Goal: Entertainment & Leisure: Browse casually

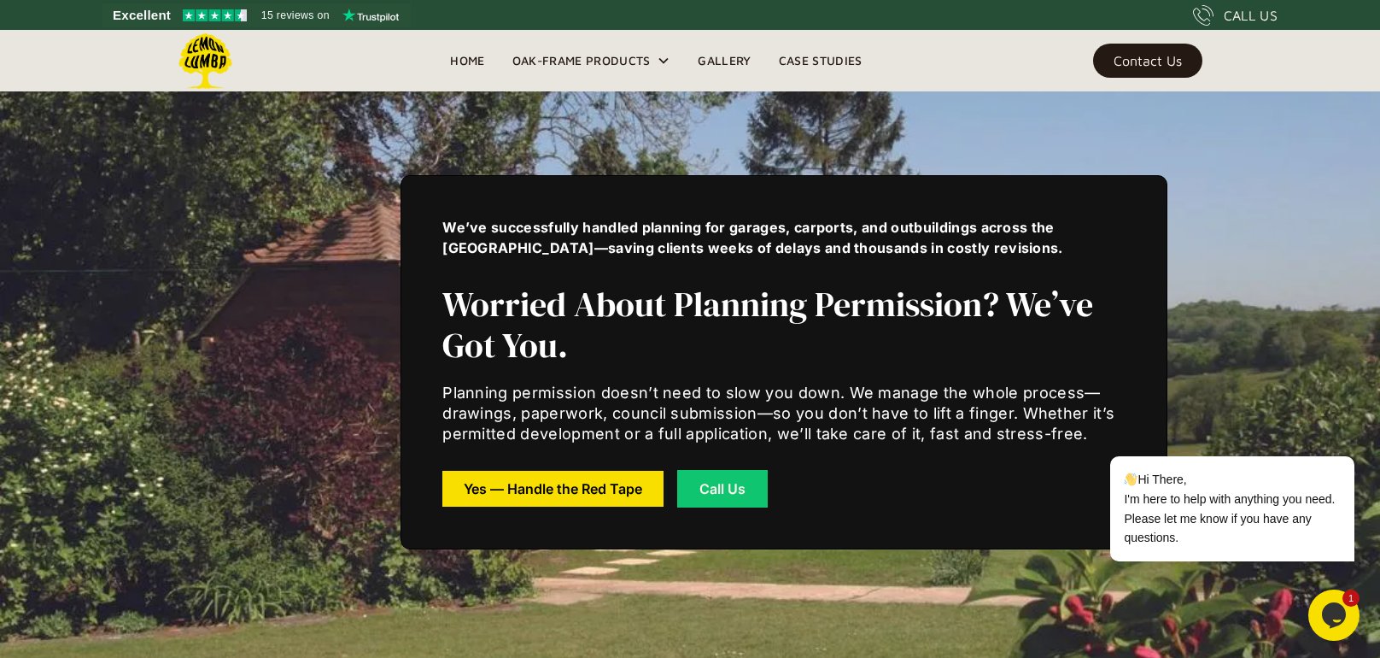
scroll to position [4488, 0]
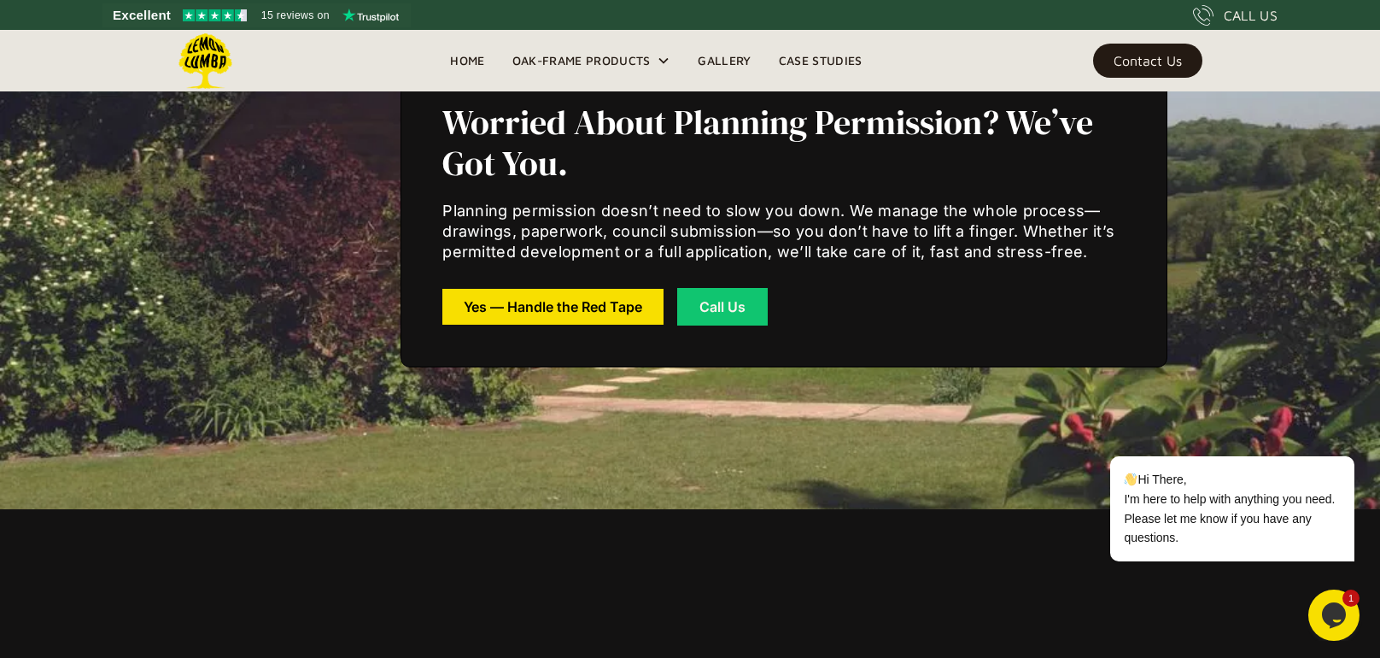
click at [770, 409] on div "We’ve successfully handled planning for garages, carports, and outbuildings acr…" at bounding box center [690, 180] width 1093 height 658
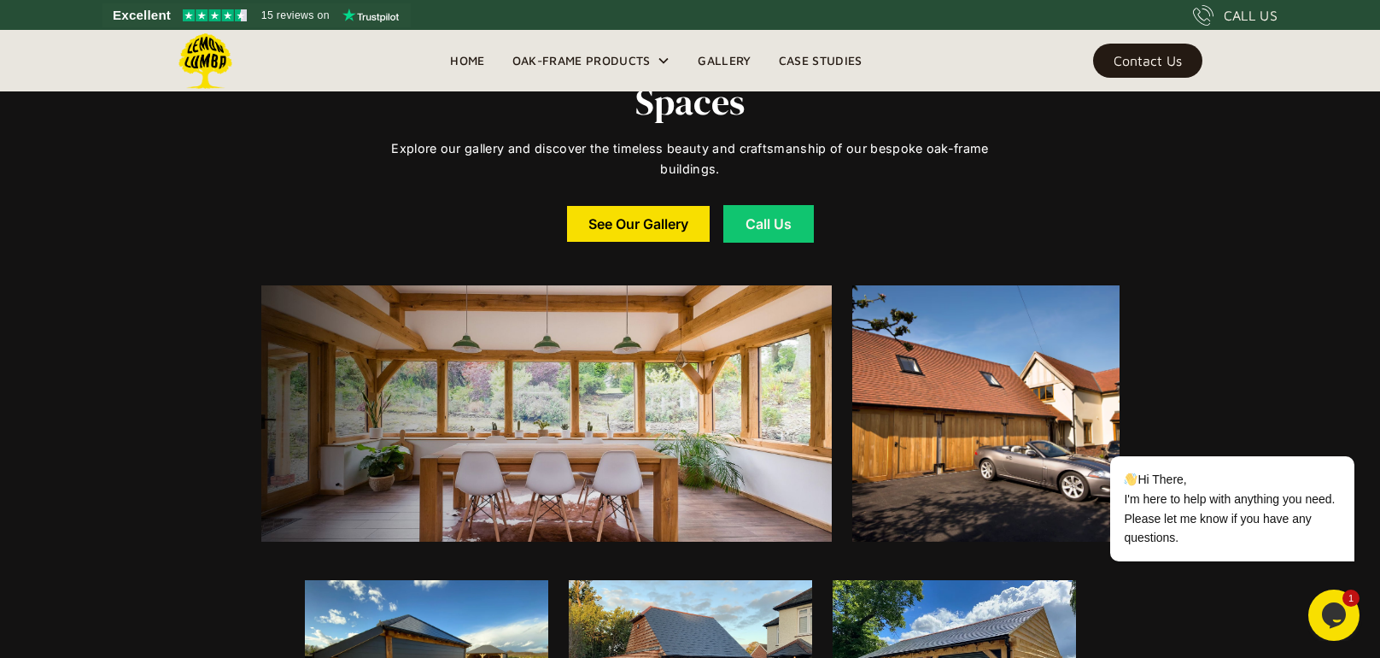
scroll to position [7945, 0]
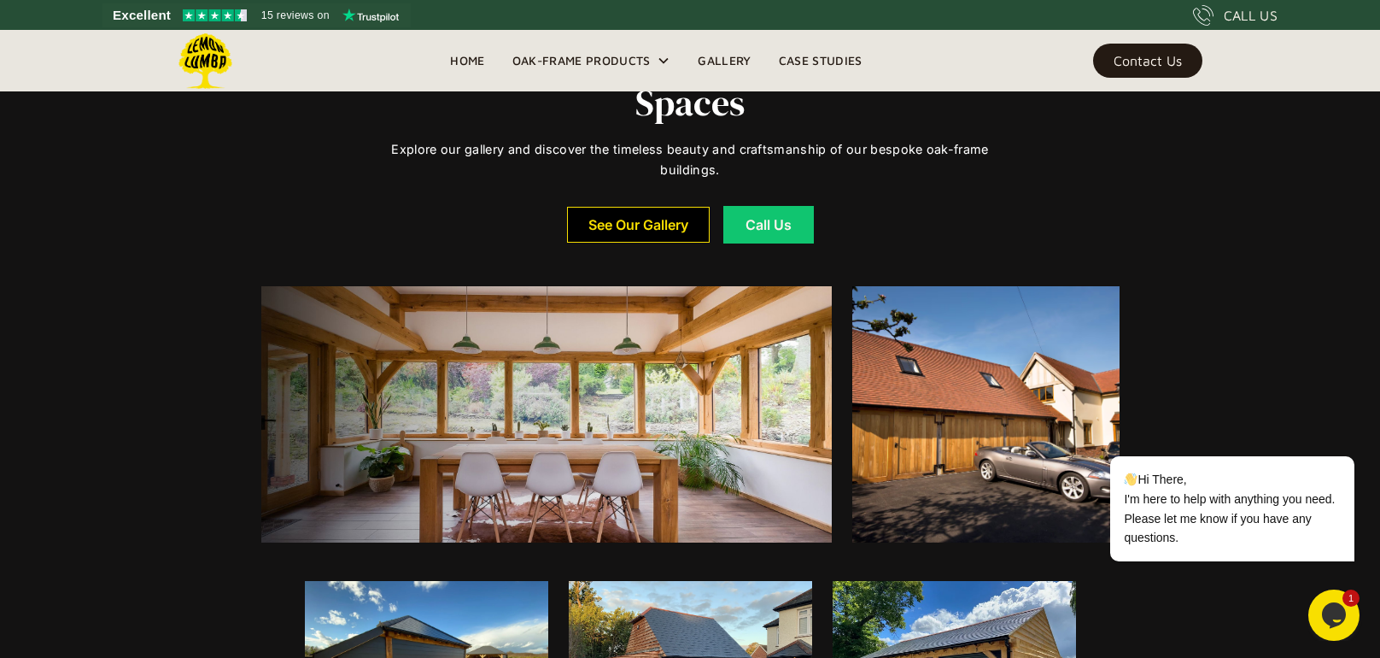
click at [647, 219] on div "See Our Gallery" at bounding box center [639, 225] width 100 height 12
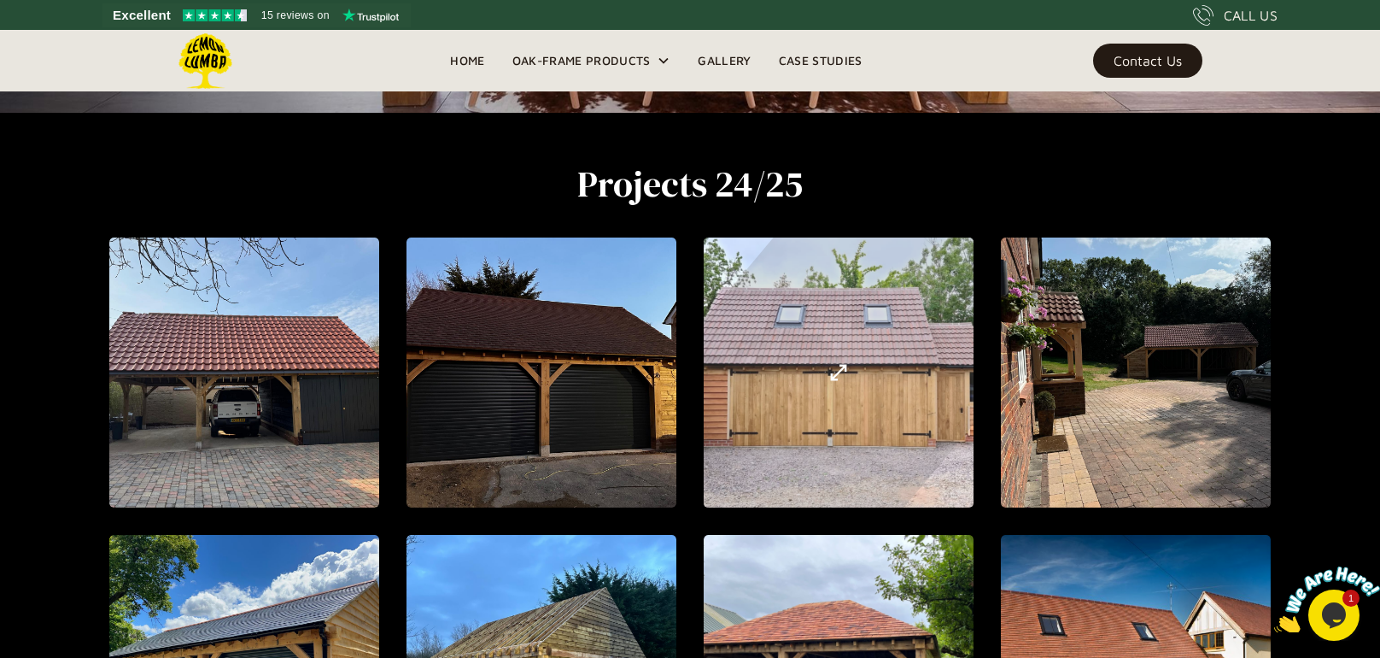
scroll to position [546, 0]
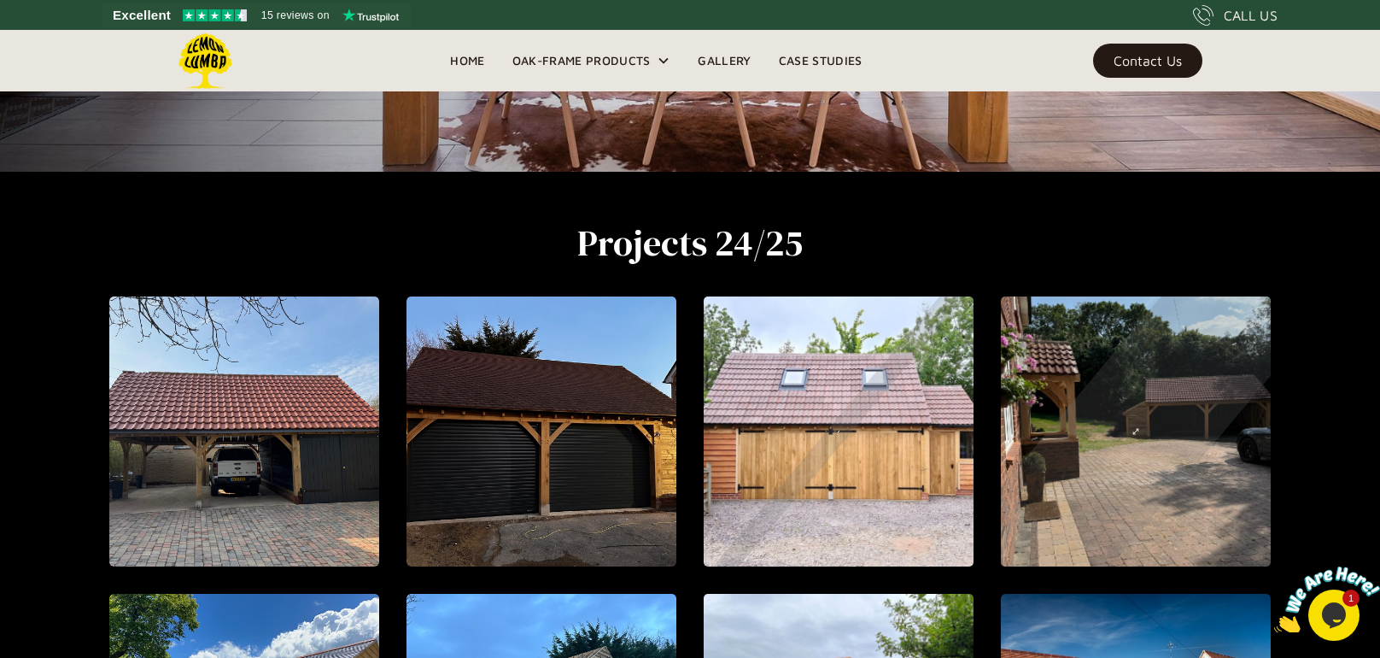
click at [1094, 383] on div "open lightbox" at bounding box center [1136, 431] width 624 height 707
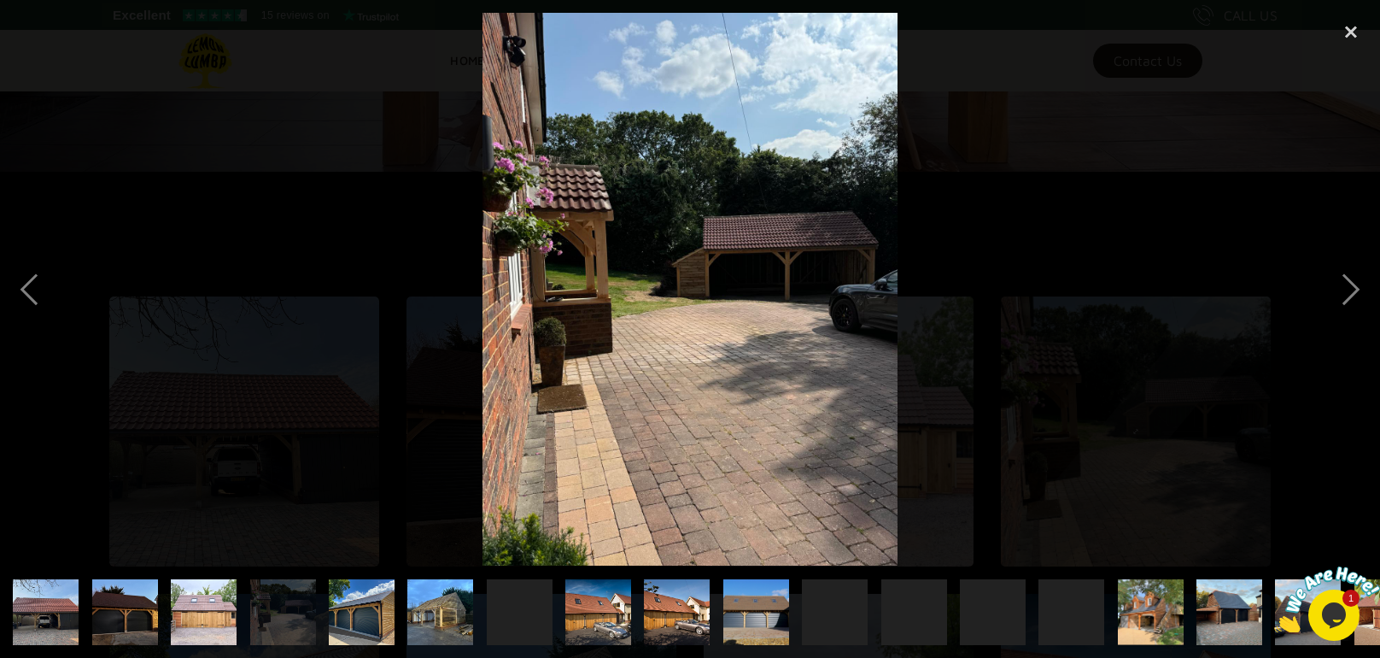
scroll to position [485, 0]
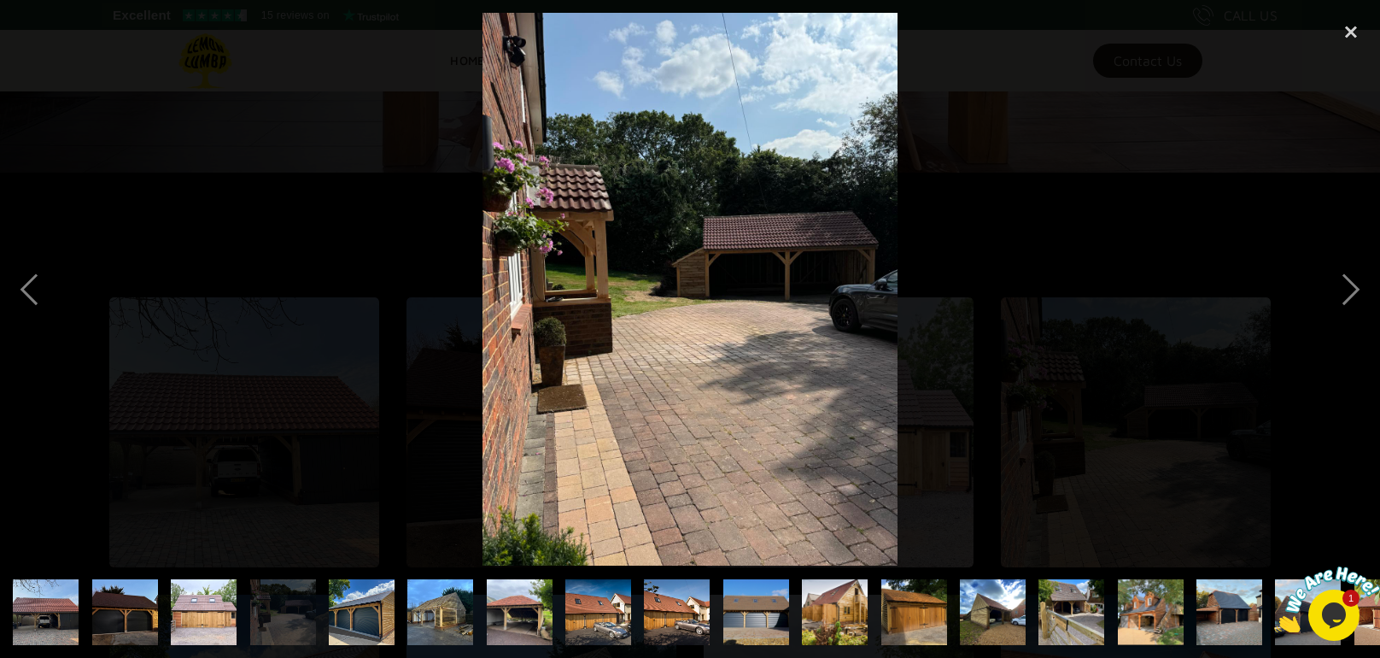
click at [529, 620] on img "show item 7 of 22" at bounding box center [520, 612] width 88 height 66
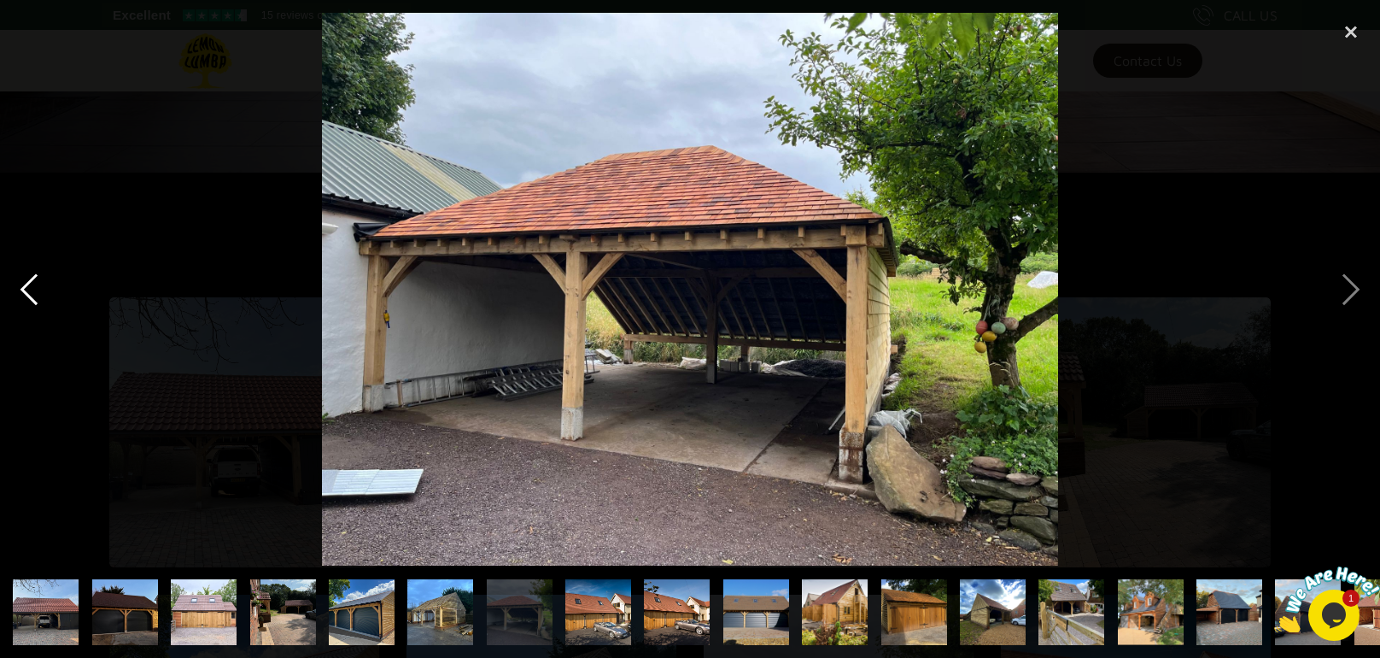
click at [26, 299] on div "previous image" at bounding box center [29, 289] width 58 height 553
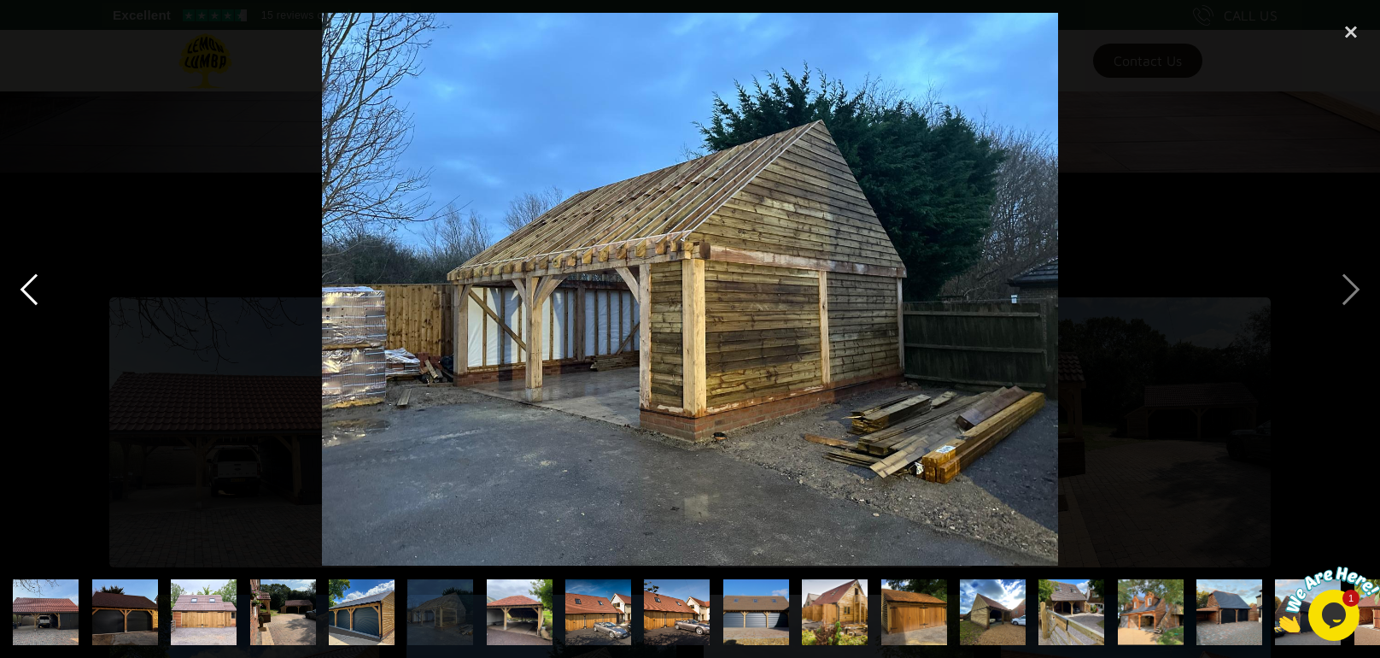
click at [26, 299] on div "previous image" at bounding box center [29, 289] width 58 height 553
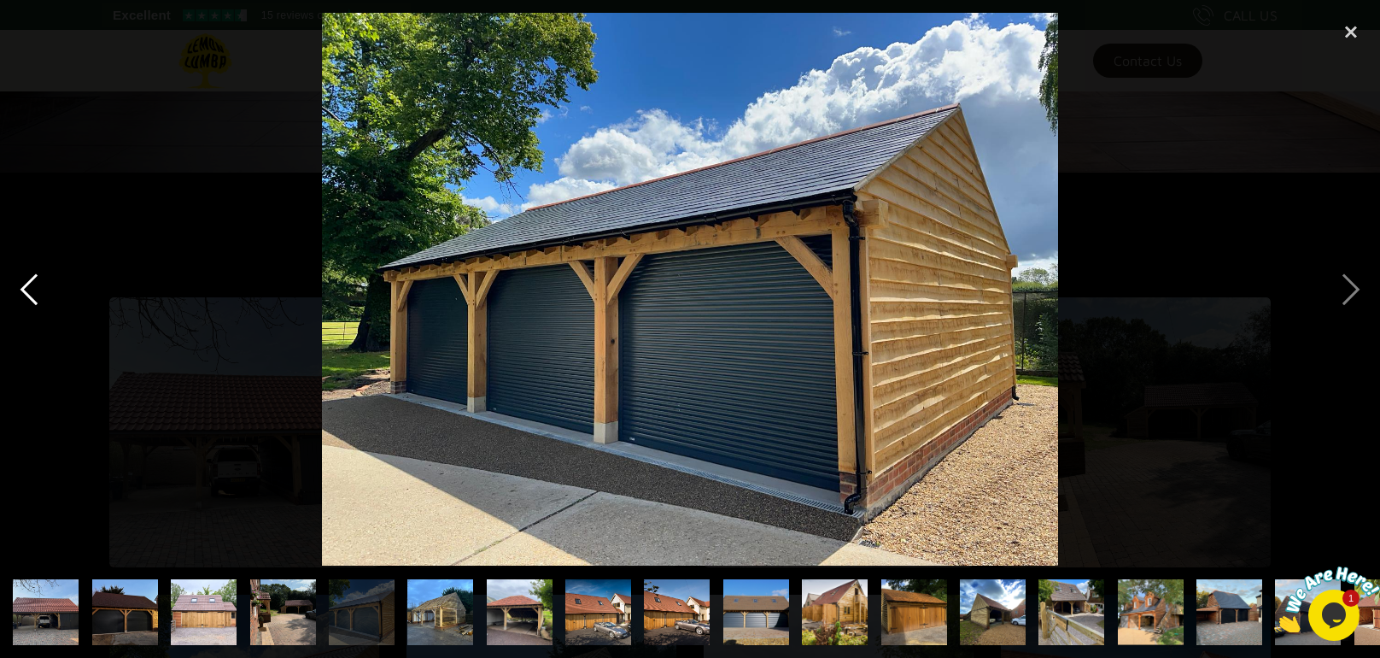
click at [26, 299] on div "previous image" at bounding box center [29, 289] width 58 height 553
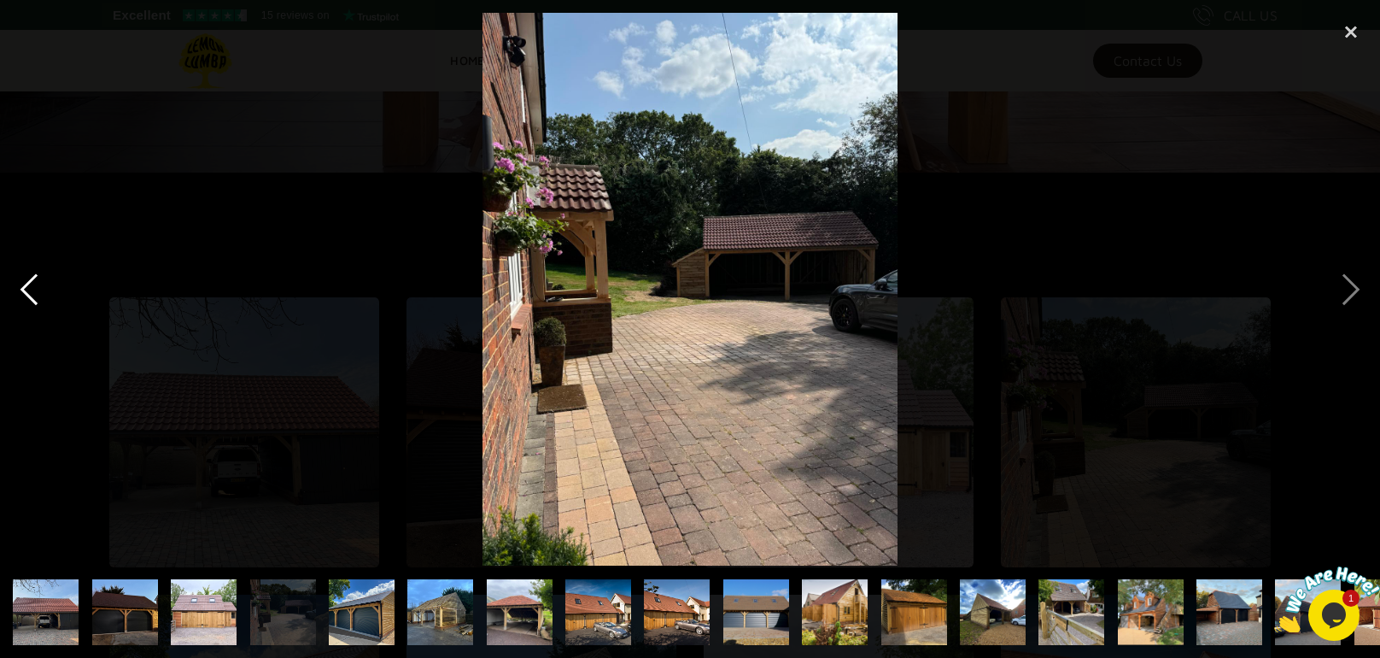
click at [26, 299] on div "previous image" at bounding box center [29, 289] width 58 height 553
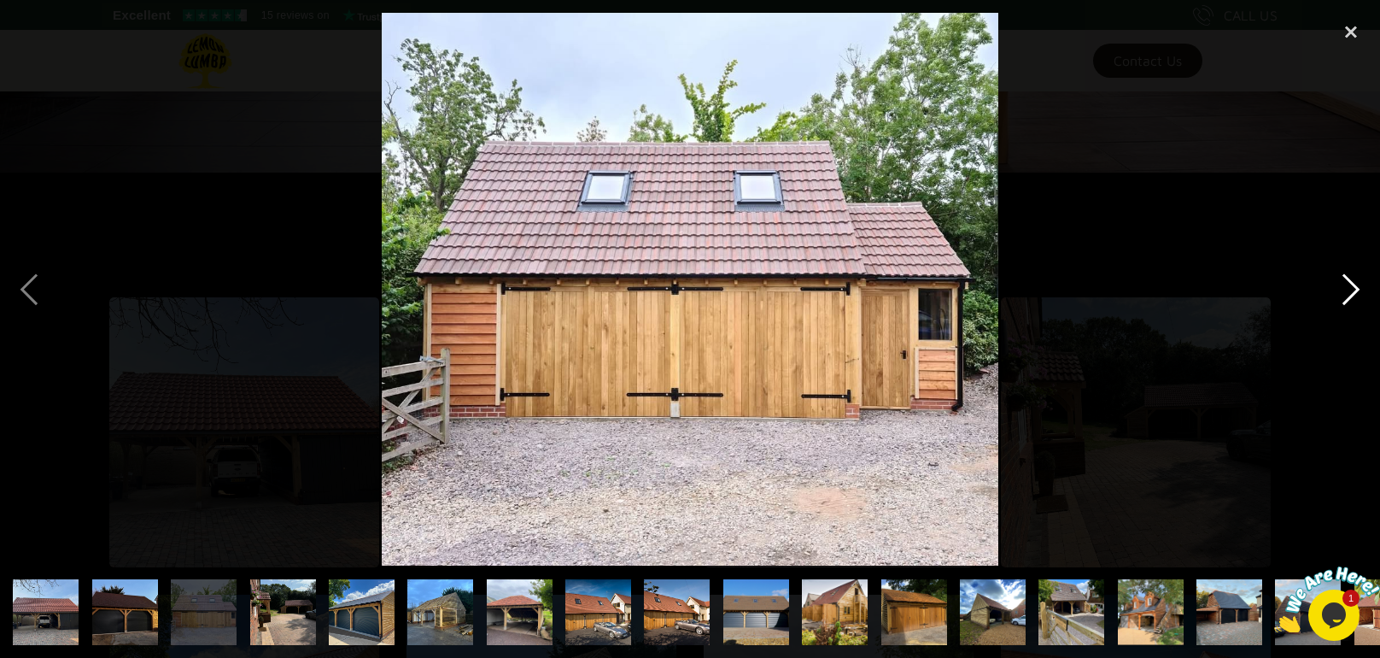
click at [1356, 286] on div "next image" at bounding box center [1351, 289] width 58 height 553
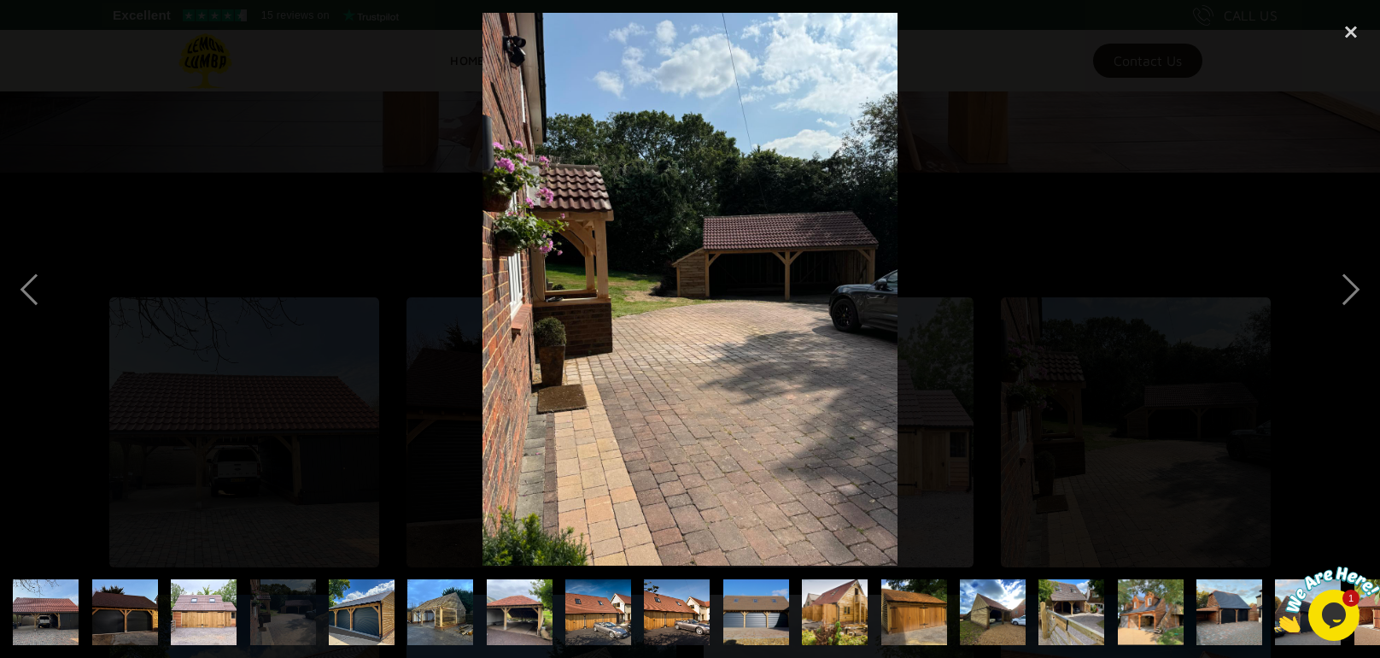
click at [809, 310] on img at bounding box center [690, 289] width 414 height 553
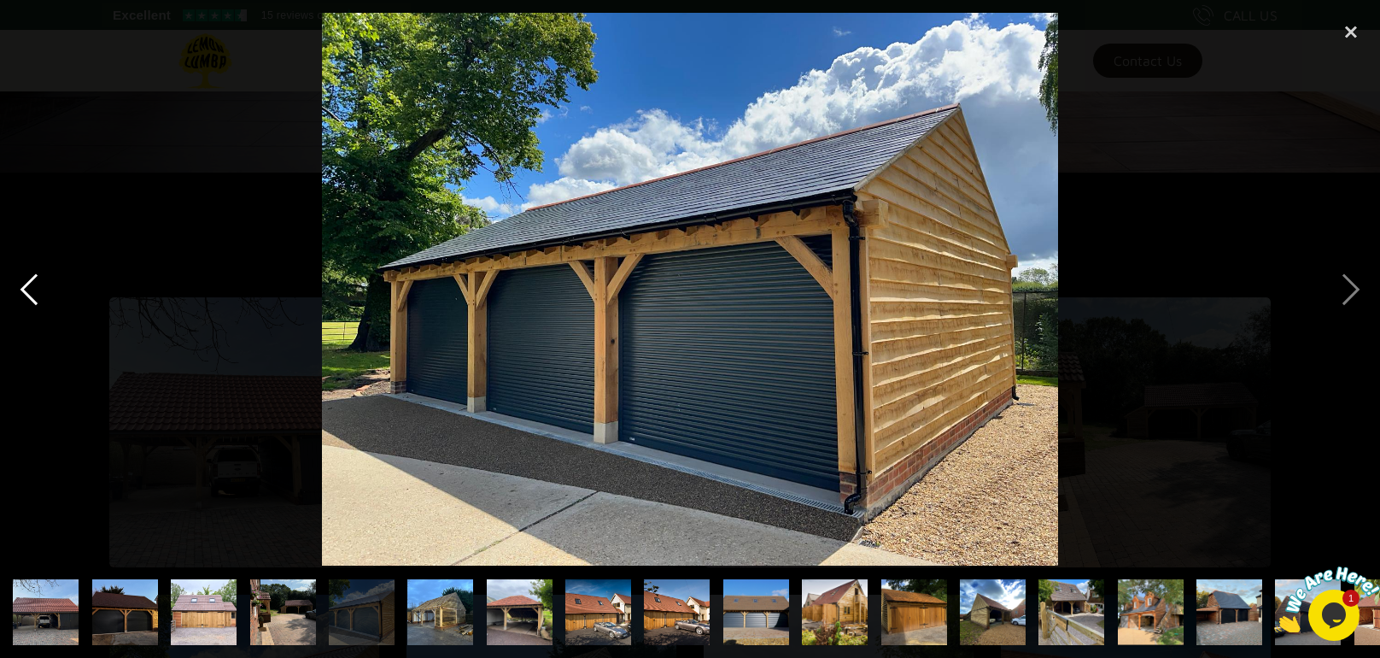
click at [32, 300] on div "previous image" at bounding box center [29, 289] width 58 height 553
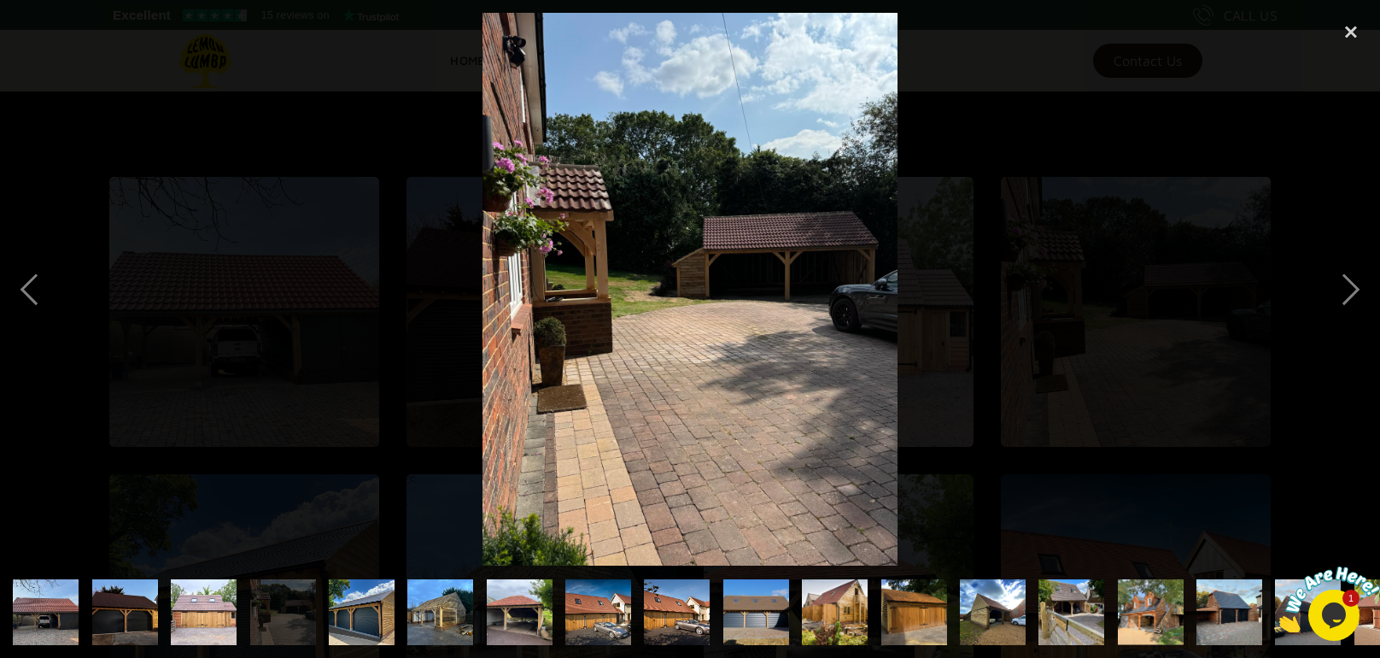
scroll to position [607, 0]
click at [854, 325] on img at bounding box center [690, 289] width 414 height 553
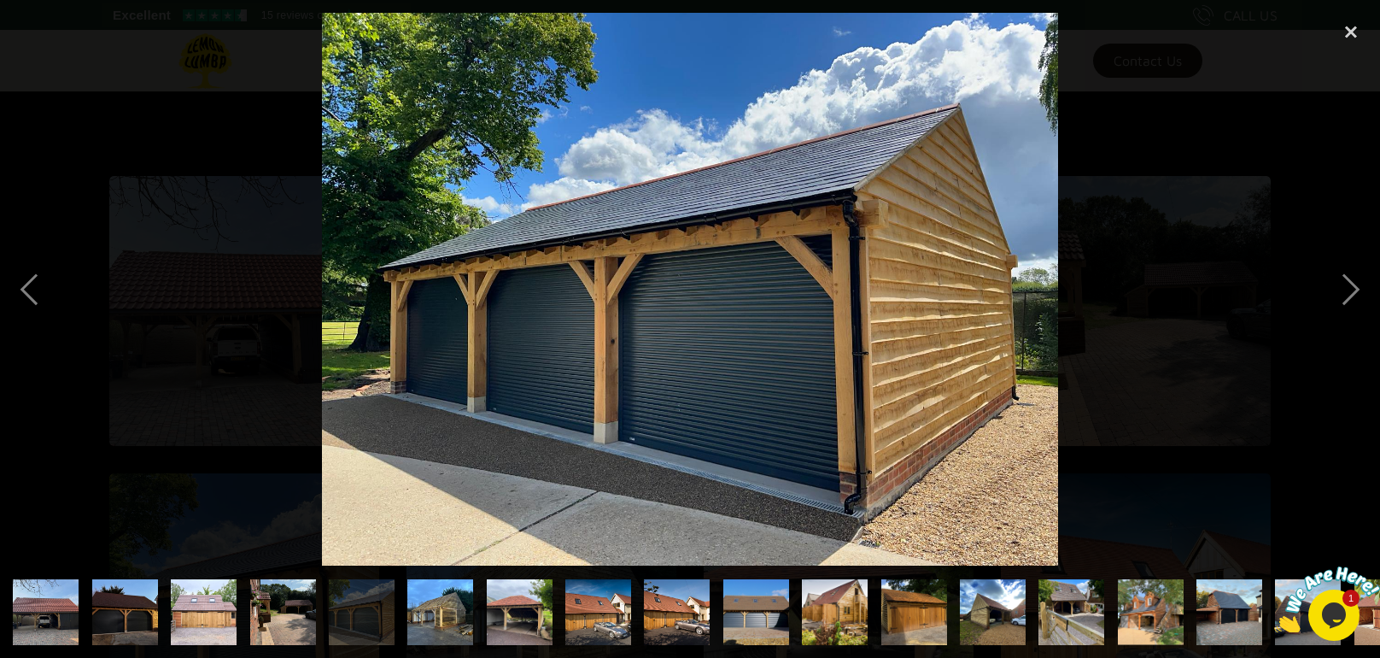
click at [854, 325] on img at bounding box center [690, 289] width 736 height 553
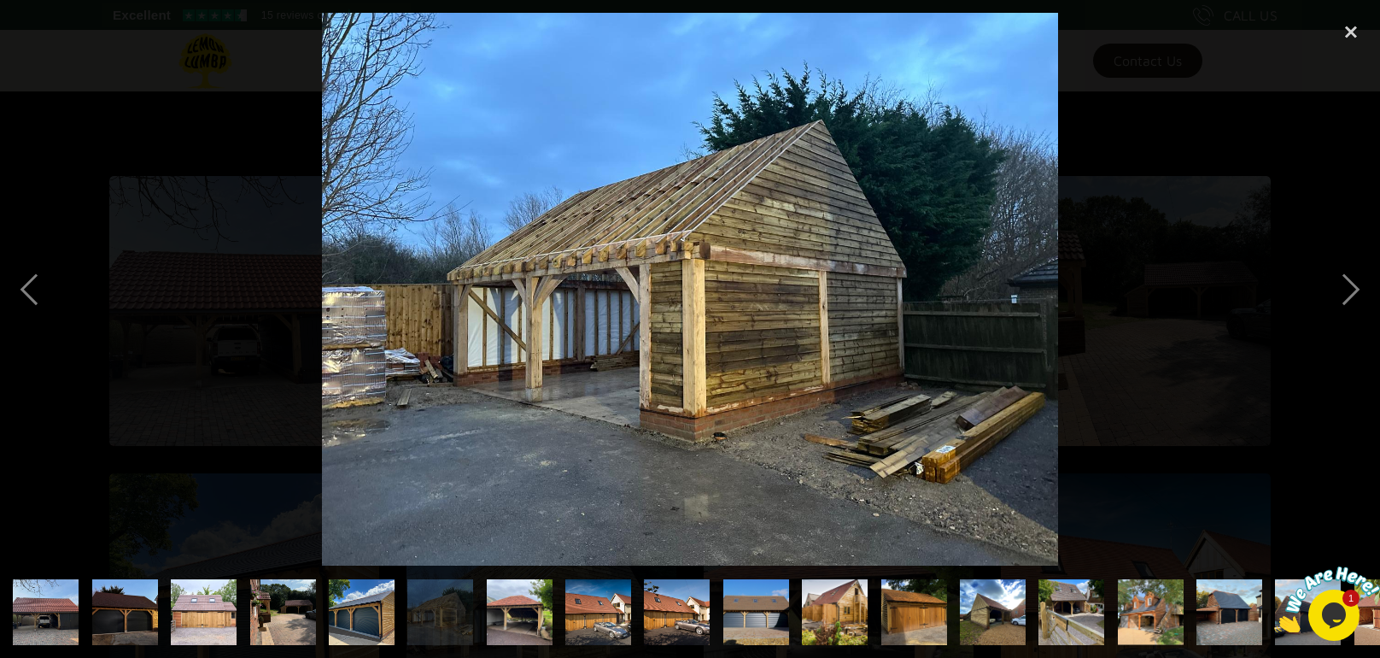
click at [854, 325] on img at bounding box center [690, 289] width 736 height 553
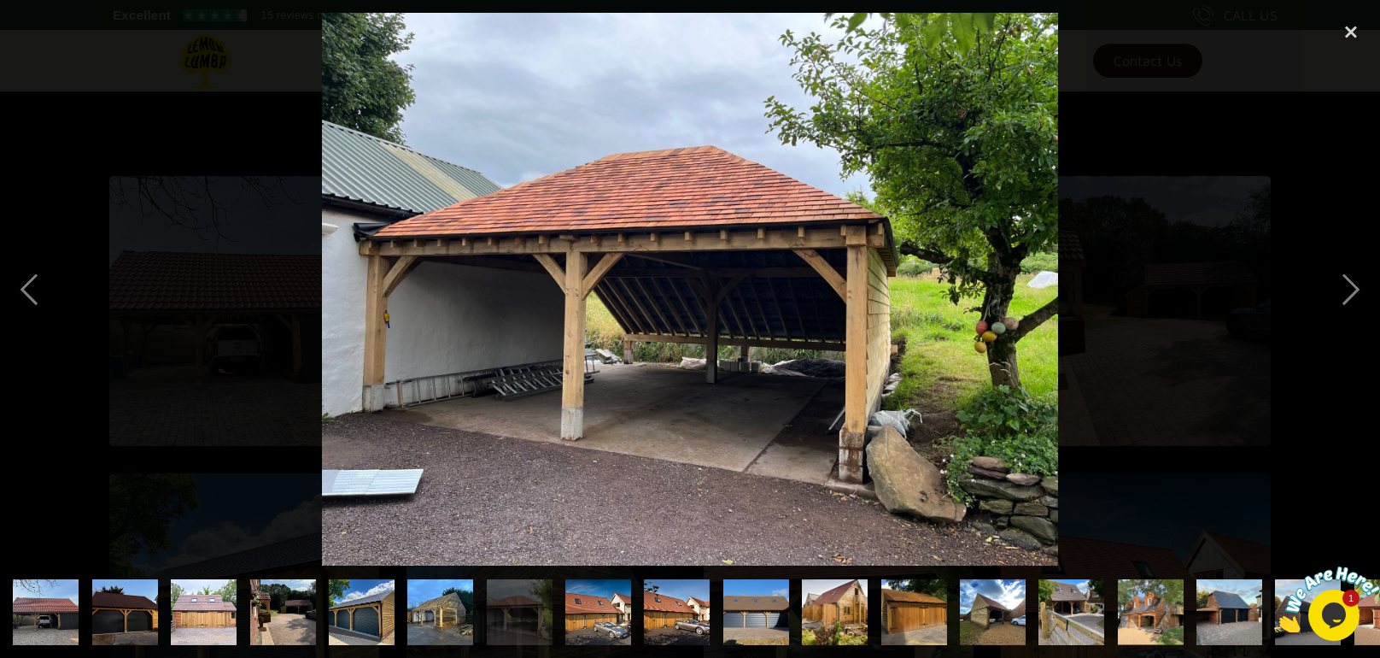
click at [854, 325] on img at bounding box center [690, 289] width 736 height 553
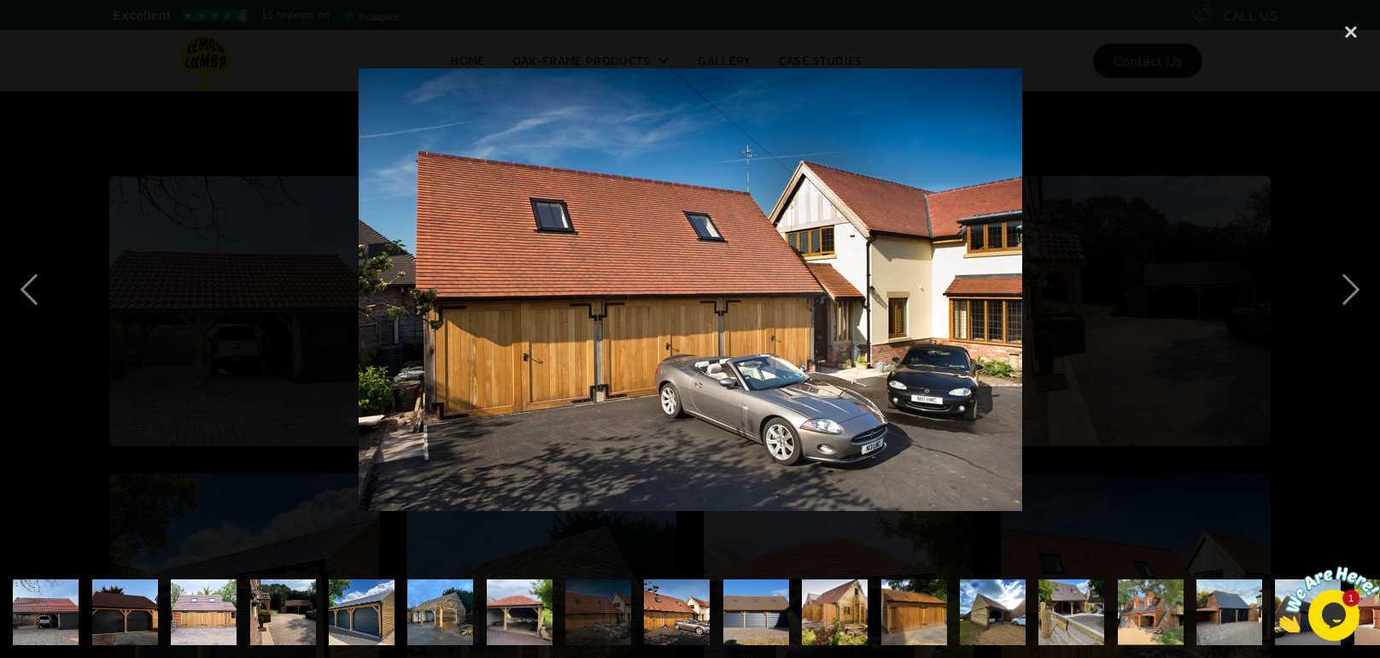
click at [854, 325] on img at bounding box center [691, 289] width 664 height 442
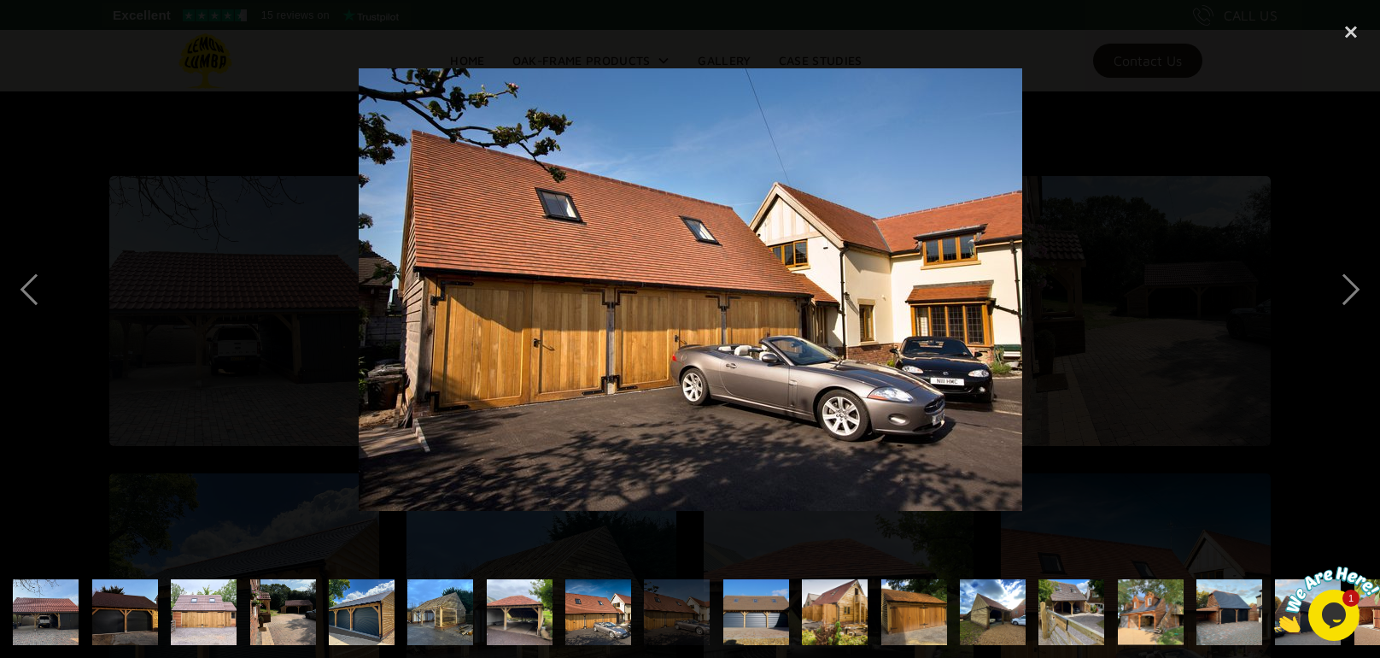
click at [854, 325] on img at bounding box center [691, 289] width 664 height 442
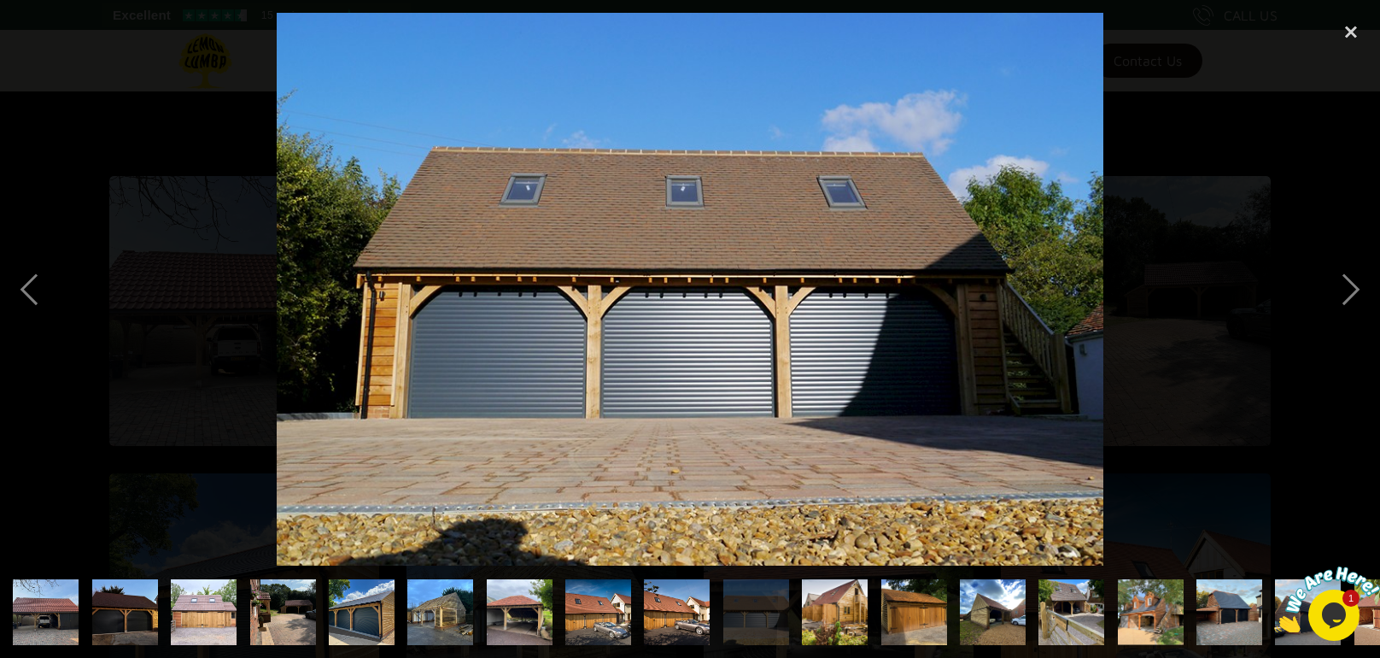
click at [854, 325] on img at bounding box center [690, 289] width 827 height 553
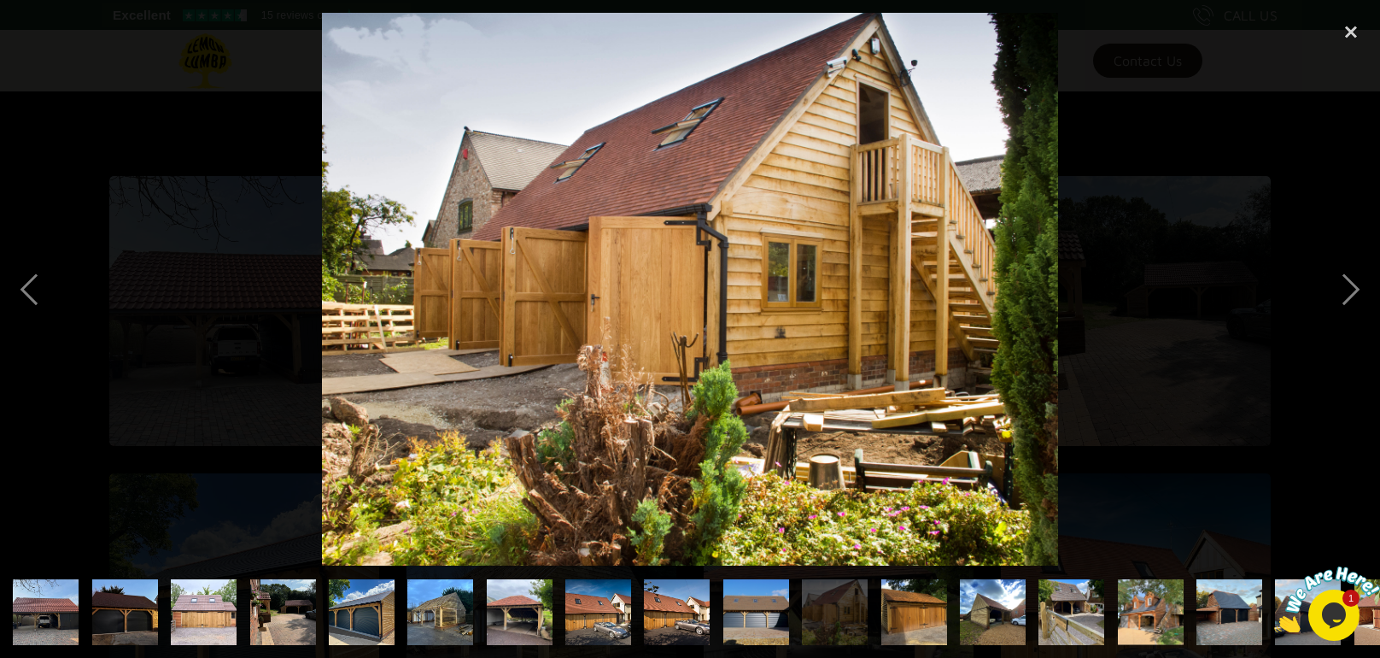
click at [854, 325] on img at bounding box center [690, 289] width 736 height 553
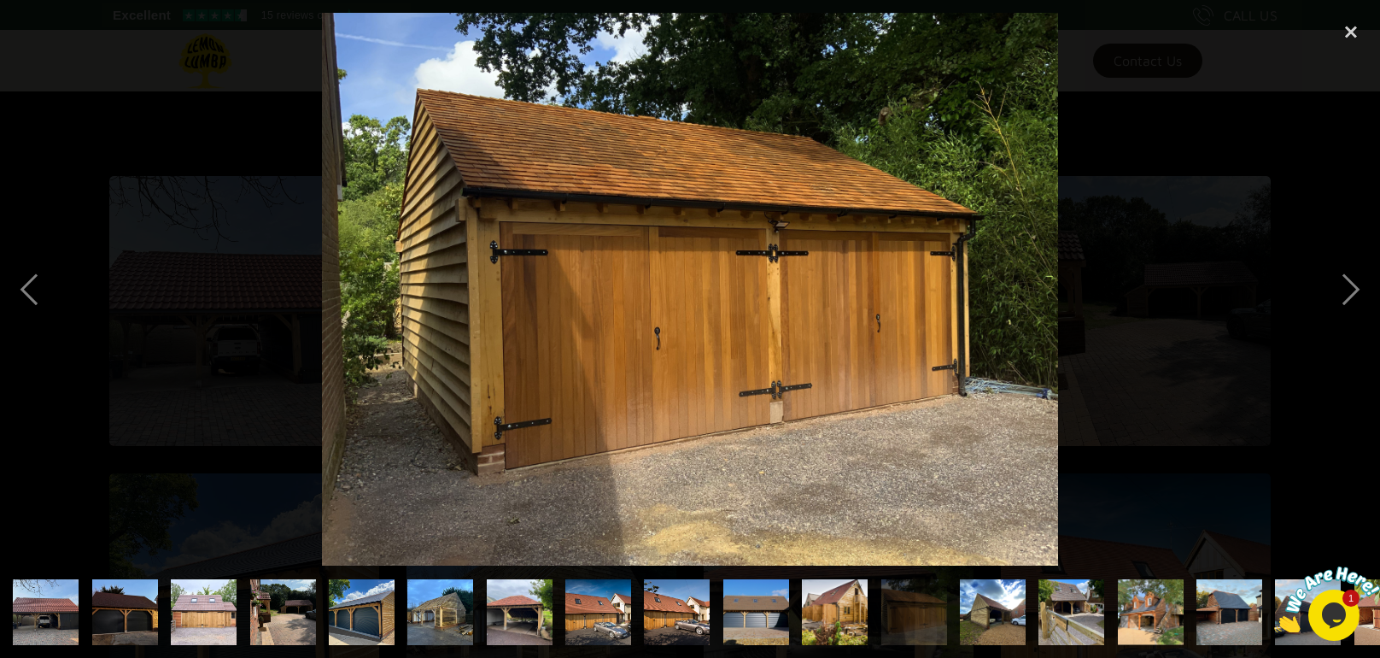
click at [854, 325] on img at bounding box center [690, 289] width 736 height 553
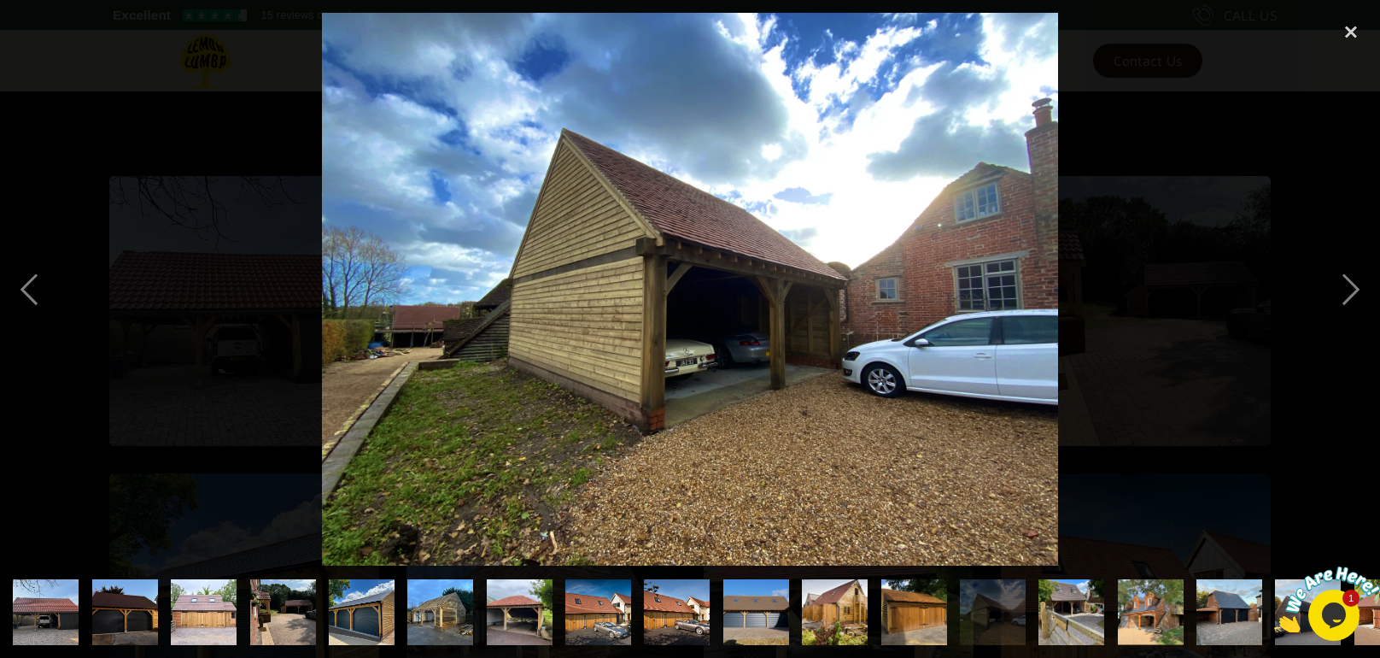
click at [854, 325] on img at bounding box center [690, 289] width 736 height 553
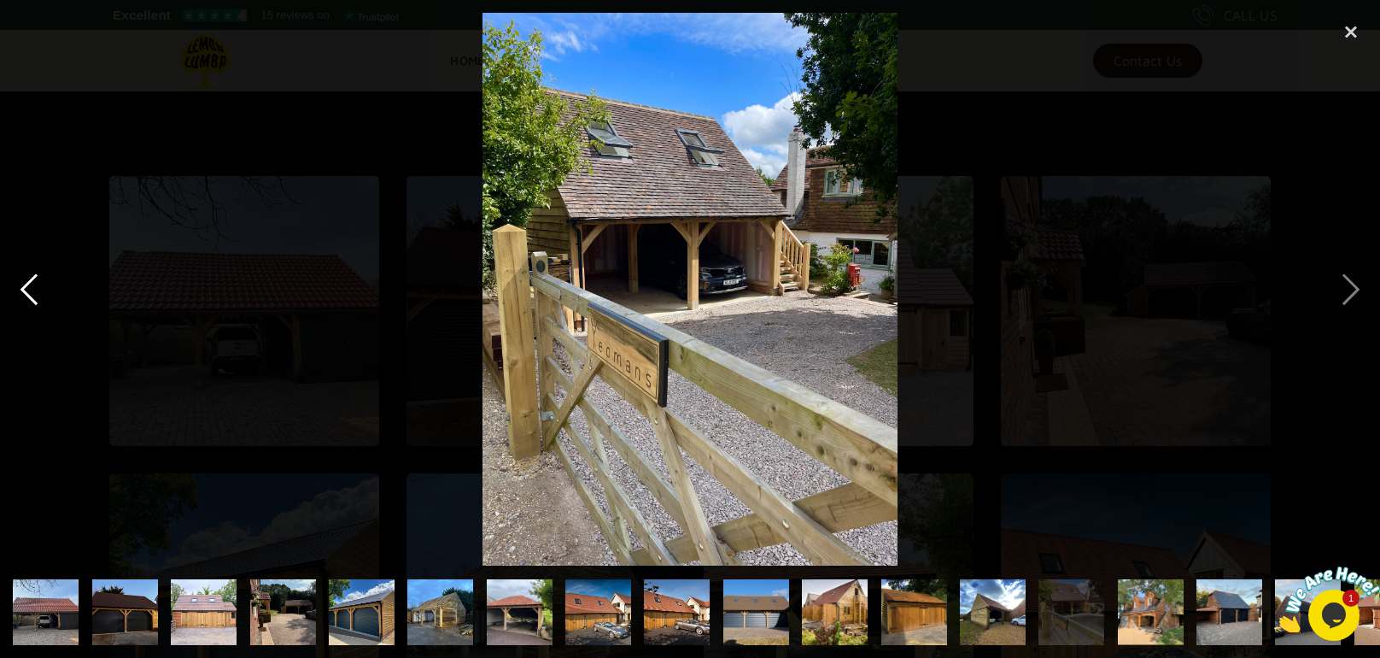
click at [17, 271] on div "previous image" at bounding box center [29, 289] width 58 height 553
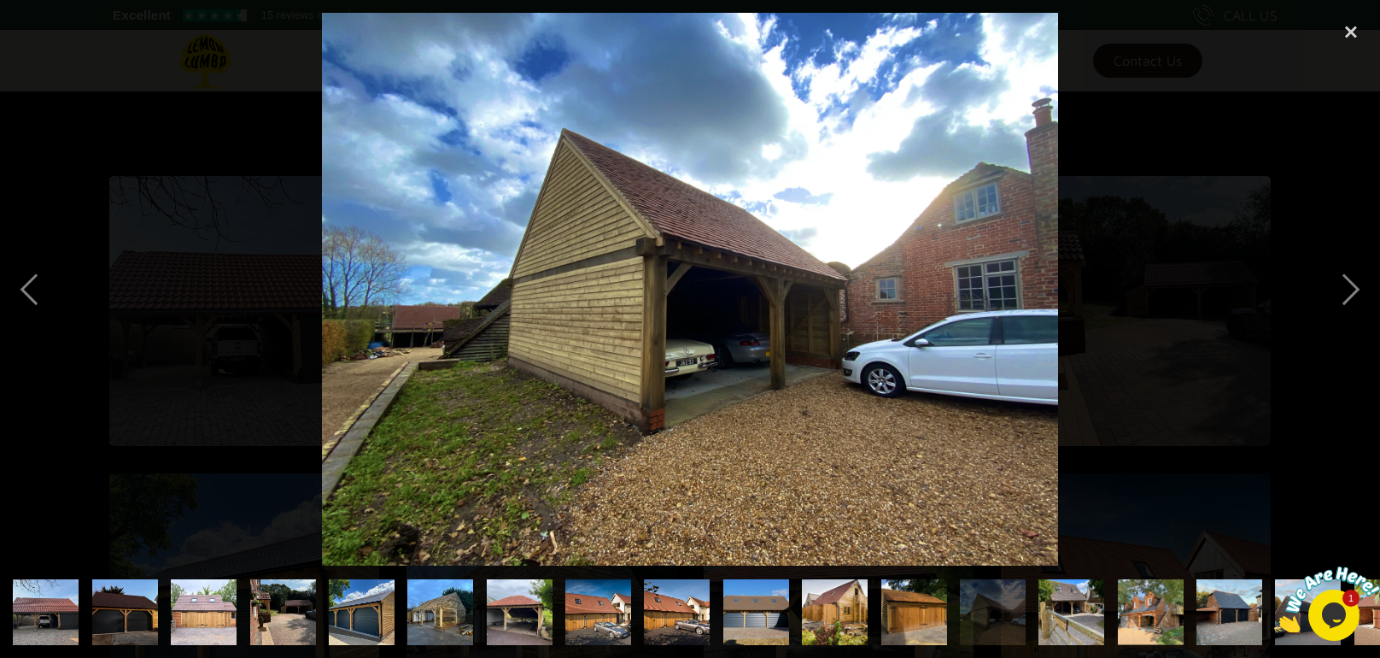
click at [1112, 267] on div at bounding box center [690, 289] width 1380 height 553
